Goal: Navigation & Orientation: Go to known website

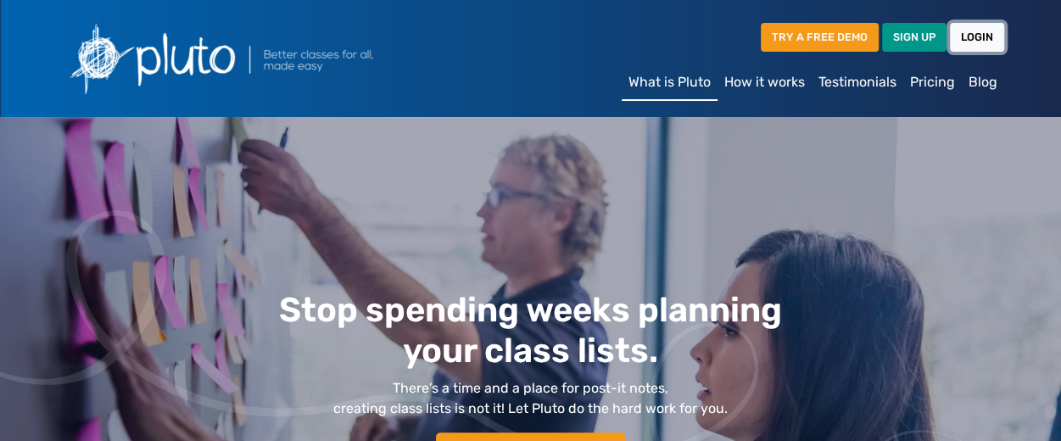
click at [974, 35] on link "LOGIN" at bounding box center [977, 37] width 54 height 28
click at [970, 36] on link "LOGIN" at bounding box center [977, 37] width 54 height 28
click at [980, 40] on link "LOGIN" at bounding box center [977, 37] width 54 height 28
